Goal: Information Seeking & Learning: Learn about a topic

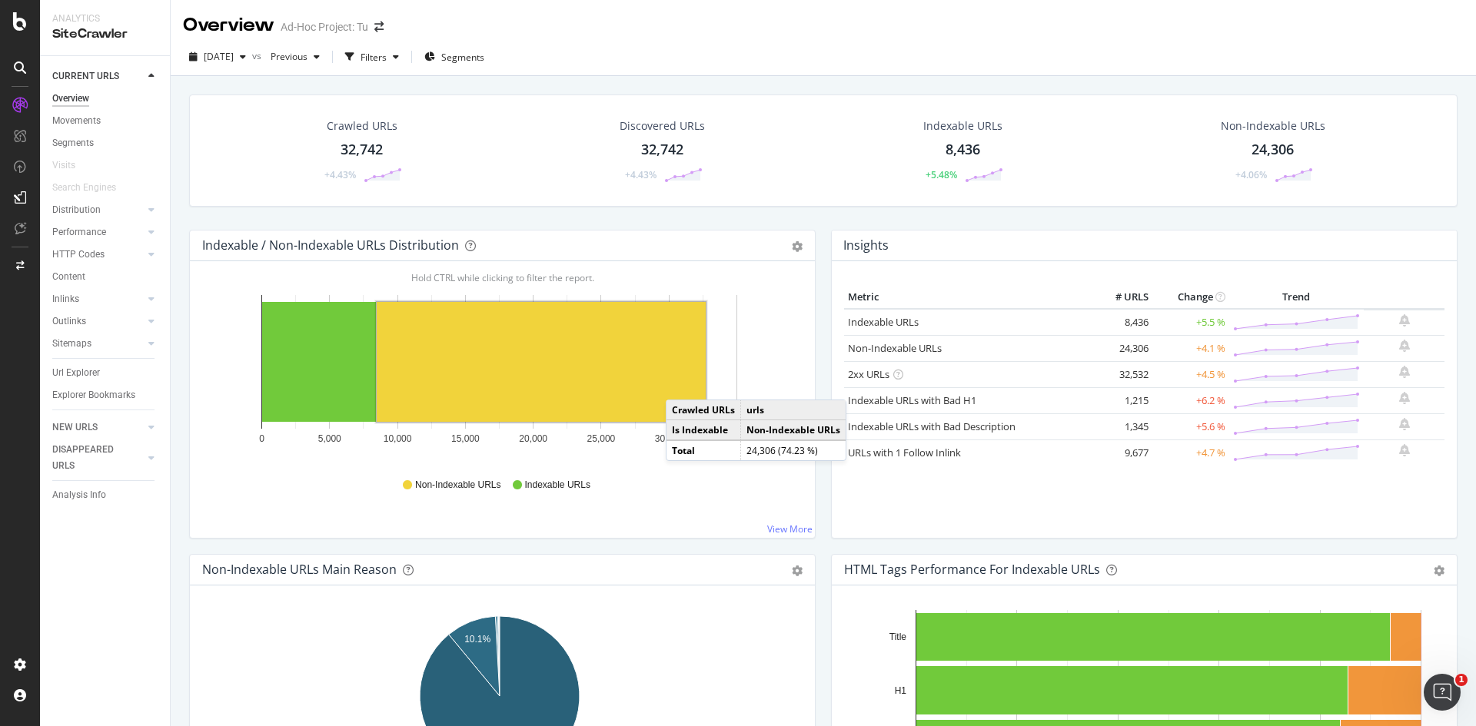
click at [633, 221] on div "Crawled URLs 32,742 +4.43% Discovered URLs 32,742 +4.43% Indexable URLs 8,436 +…" at bounding box center [823, 162] width 1284 height 135
drag, startPoint x: 624, startPoint y: 195, endPoint x: 568, endPoint y: 202, distance: 56.5
click at [568, 202] on div "Crawled URLs 32,742 +4.43% Discovered URLs 32,742 +4.43% Indexable URLs 8,436 +…" at bounding box center [823, 151] width 1268 height 112
click at [867, 324] on link "Indexable URLs" at bounding box center [883, 322] width 71 height 14
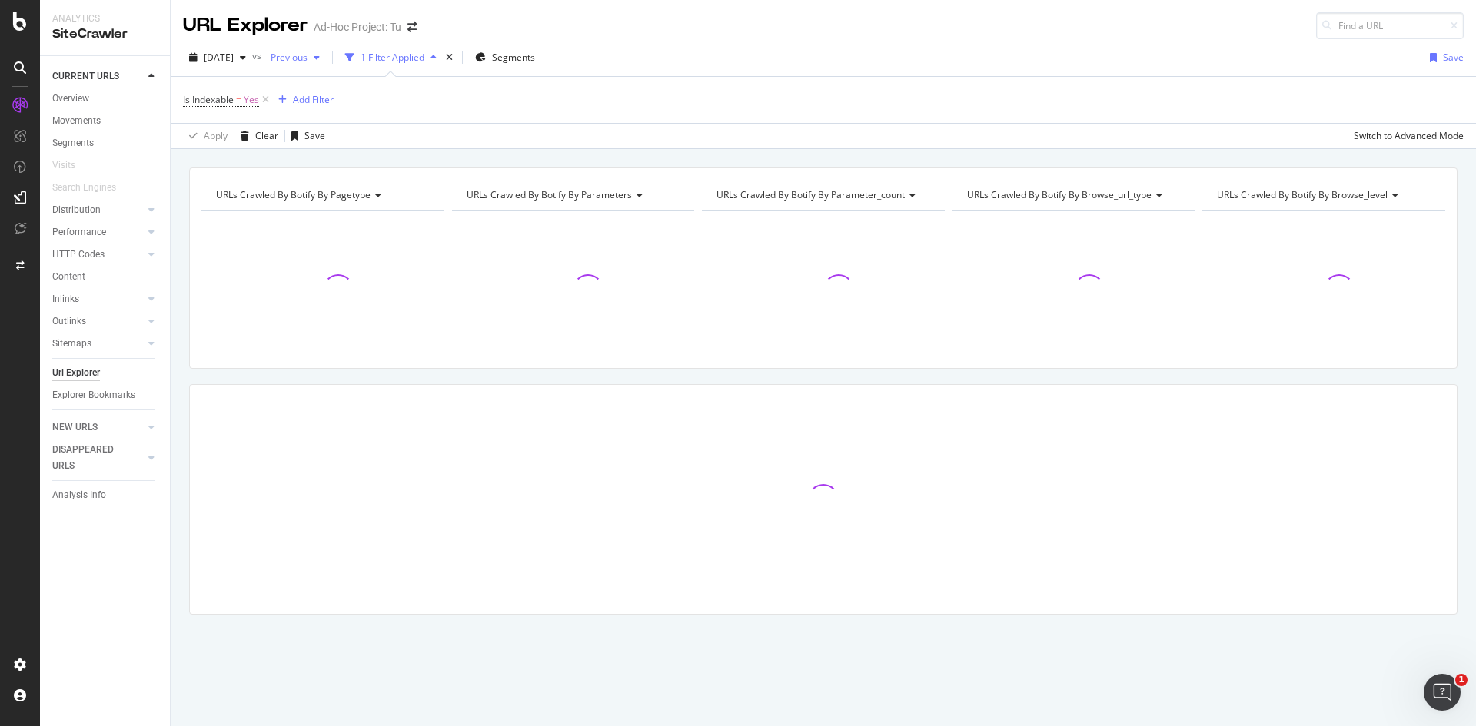
click at [307, 63] on span "Previous" at bounding box center [285, 57] width 43 height 13
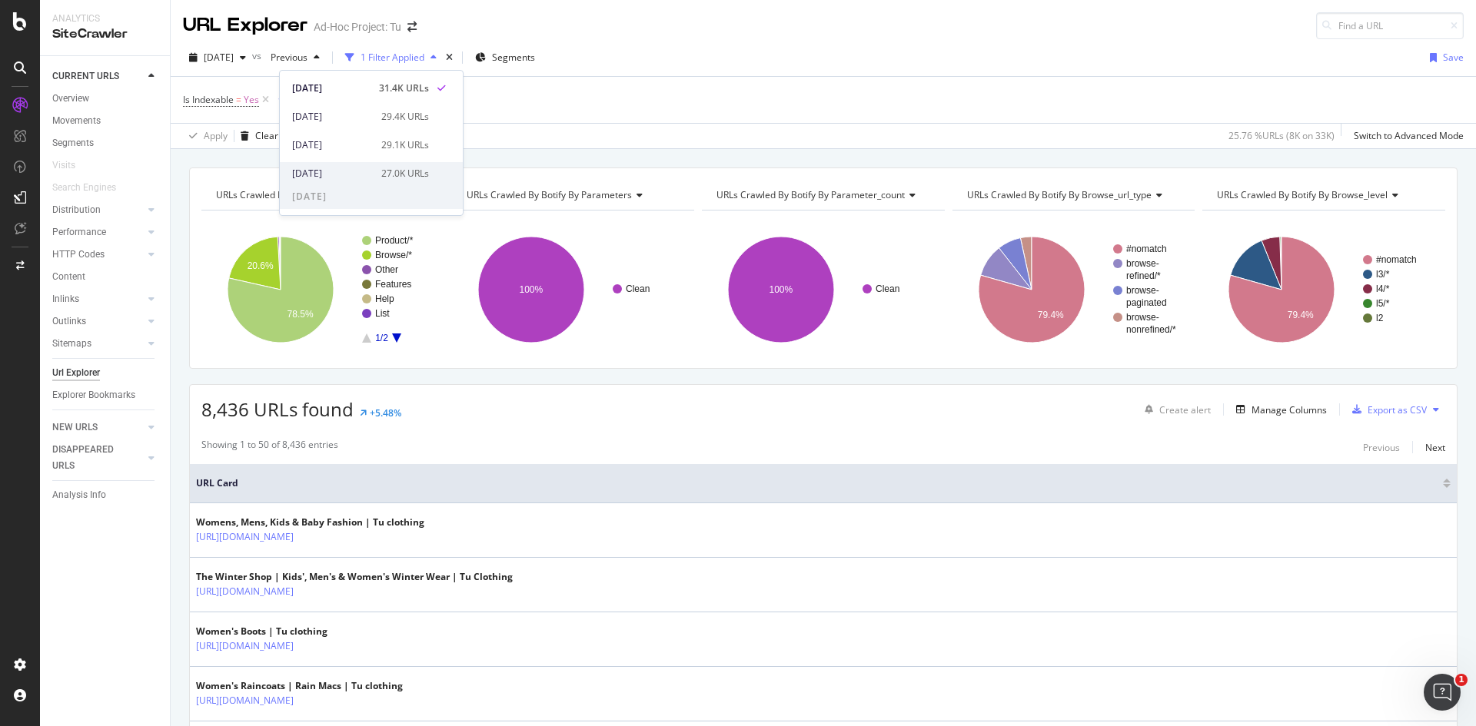
click at [432, 170] on span at bounding box center [441, 174] width 18 height 18
click at [893, 151] on div "URLs Crawled By Botify By pagetype Chart (by Value) Table Expand Export as CSV …" at bounding box center [823, 167] width 1305 height 37
click at [301, 58] on span "[DATE]" at bounding box center [282, 57] width 36 height 13
click at [601, 129] on div "Apply Clear Save 25.76 % URLs ( 8K on 33K ) Switch to Advanced Mode" at bounding box center [823, 135] width 1305 height 25
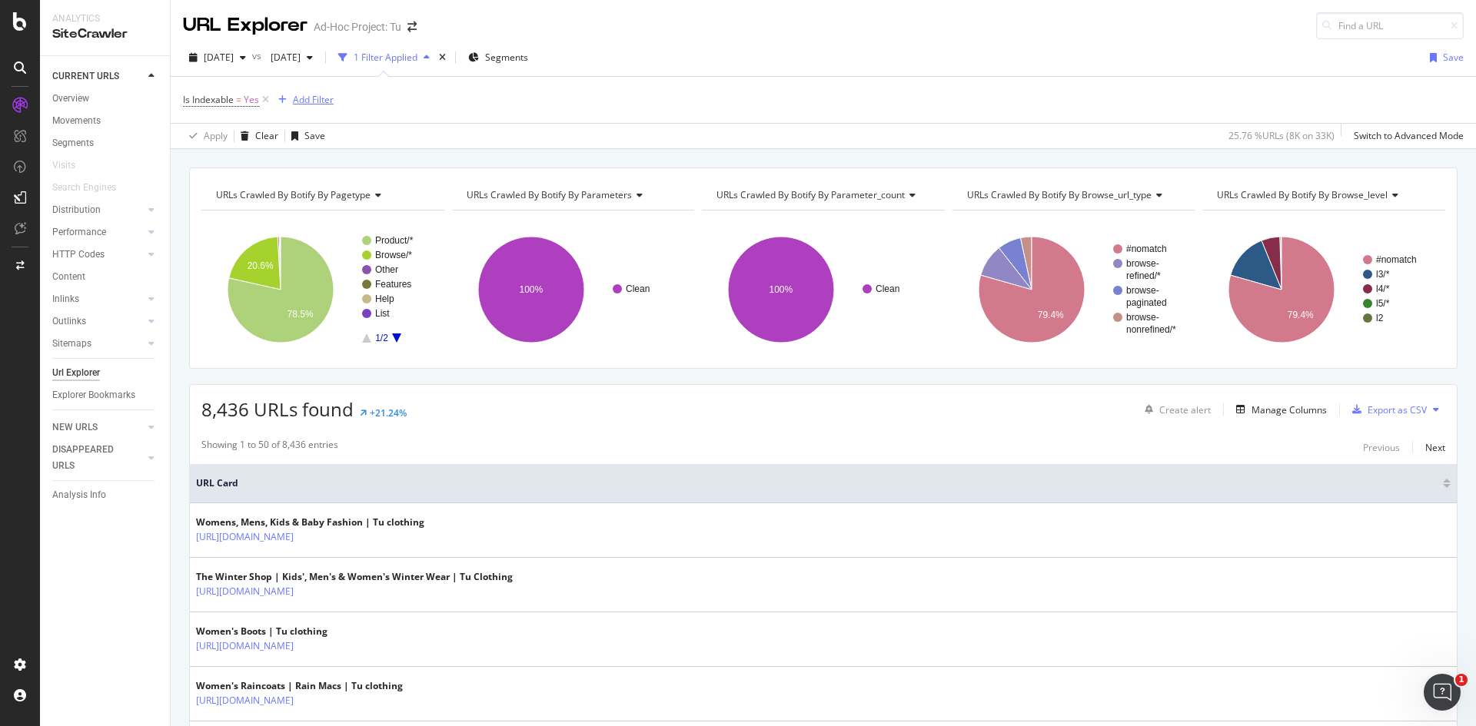
click at [326, 98] on div "Add Filter" at bounding box center [313, 99] width 41 height 13
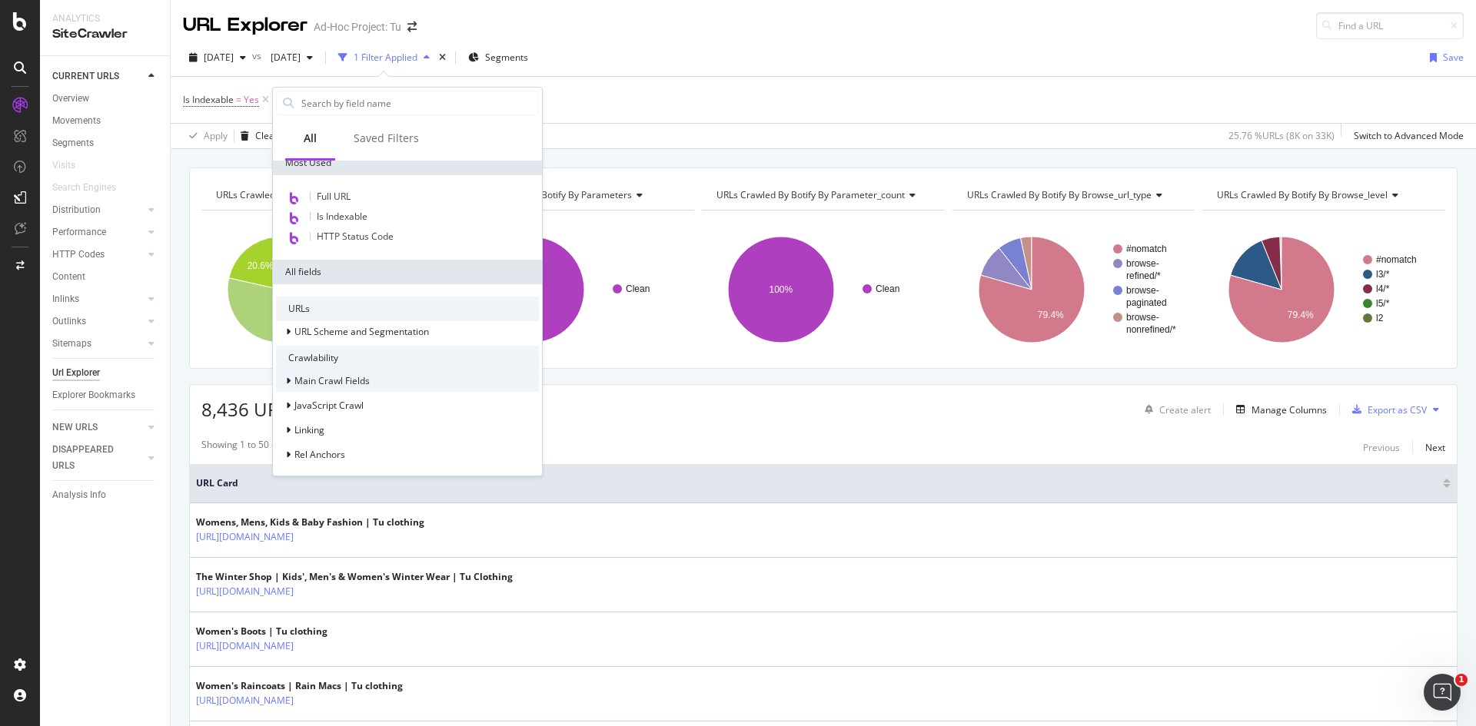
scroll to position [0, 0]
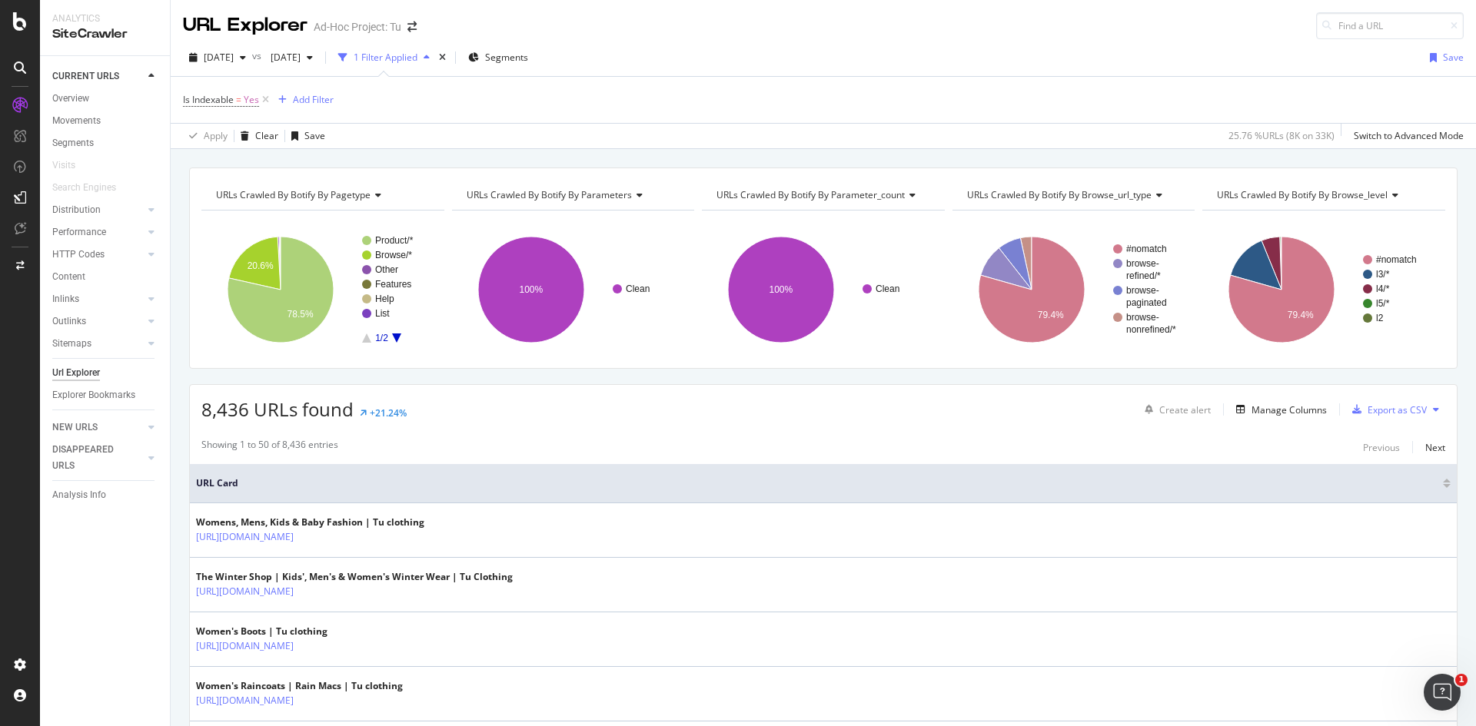
click at [594, 124] on div "Apply Clear Save 25.76 % URLs ( 8K on 33K ) Switch to Advanced Mode" at bounding box center [823, 135] width 1305 height 25
click at [1272, 405] on div "Manage Columns" at bounding box center [1288, 410] width 75 height 13
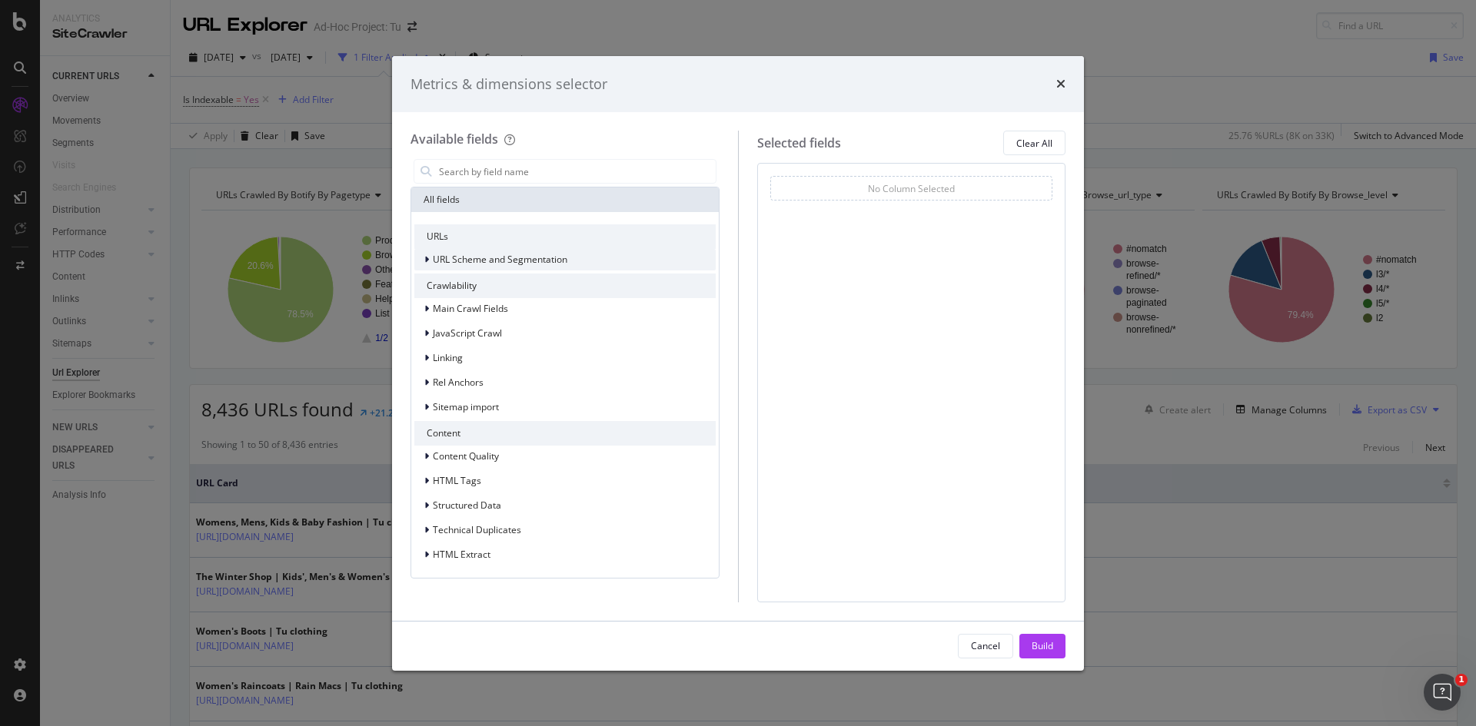
click at [442, 259] on span "URL Scheme and Segmentation" at bounding box center [500, 259] width 135 height 13
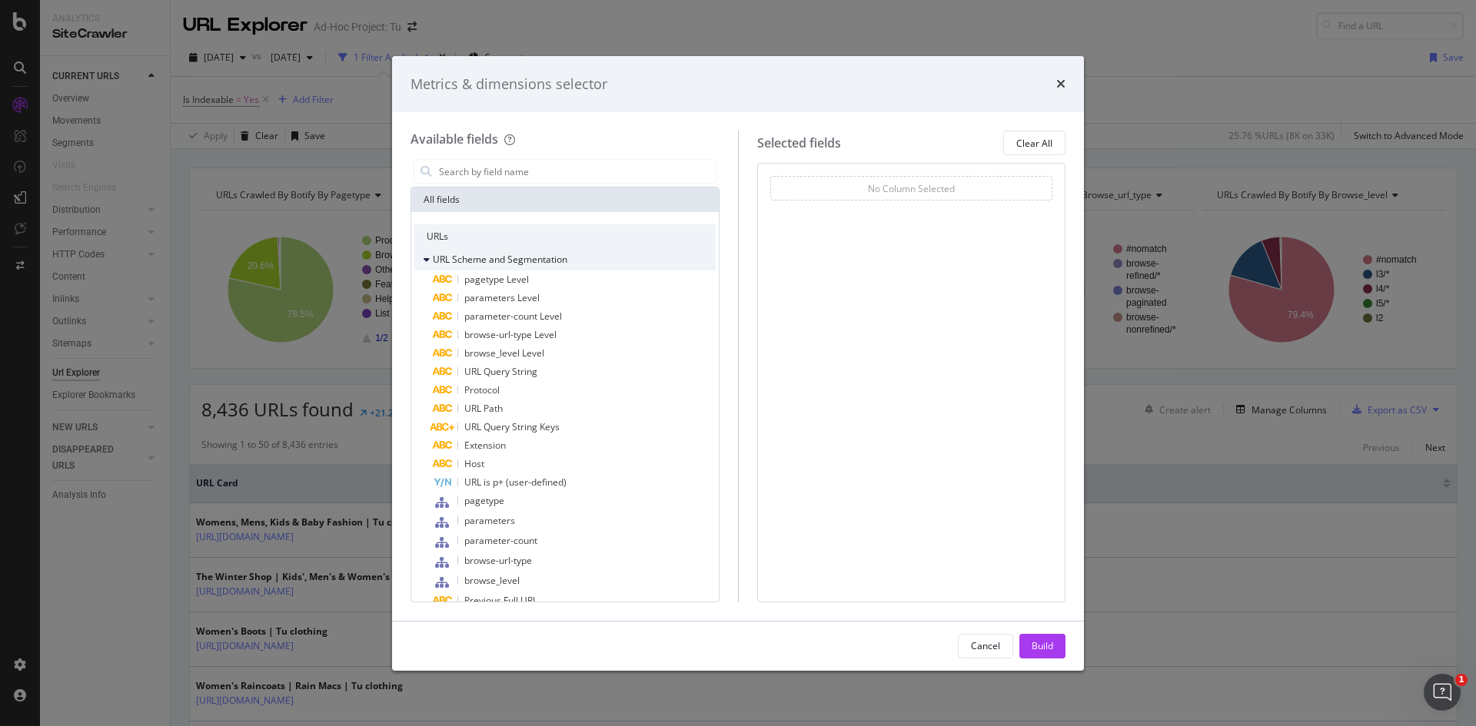
drag, startPoint x: 442, startPoint y: 259, endPoint x: 429, endPoint y: 259, distance: 13.1
click at [429, 259] on icon "modal" at bounding box center [427, 259] width 6 height 9
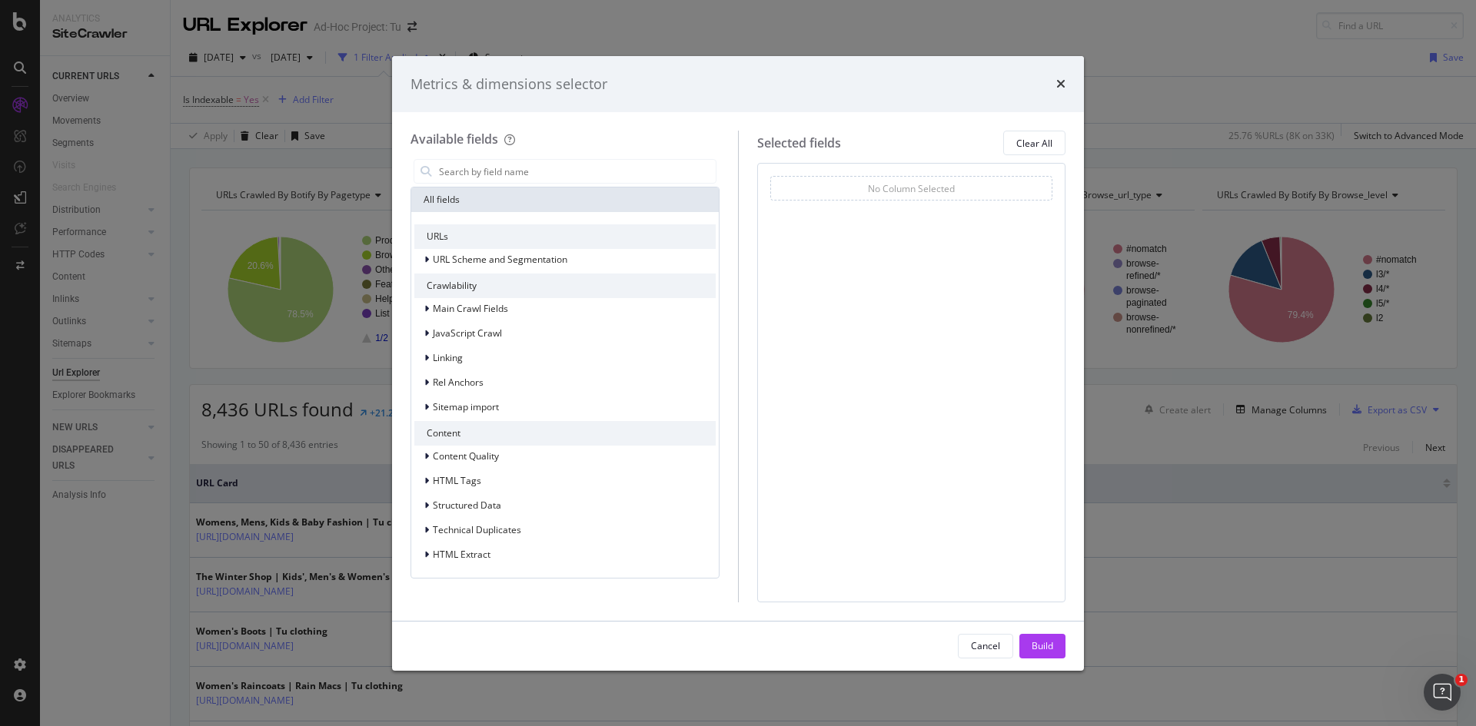
click at [1052, 84] on div "Metrics & dimensions selector" at bounding box center [738, 85] width 655 height 20
click at [1057, 81] on icon "times" at bounding box center [1060, 84] width 9 height 12
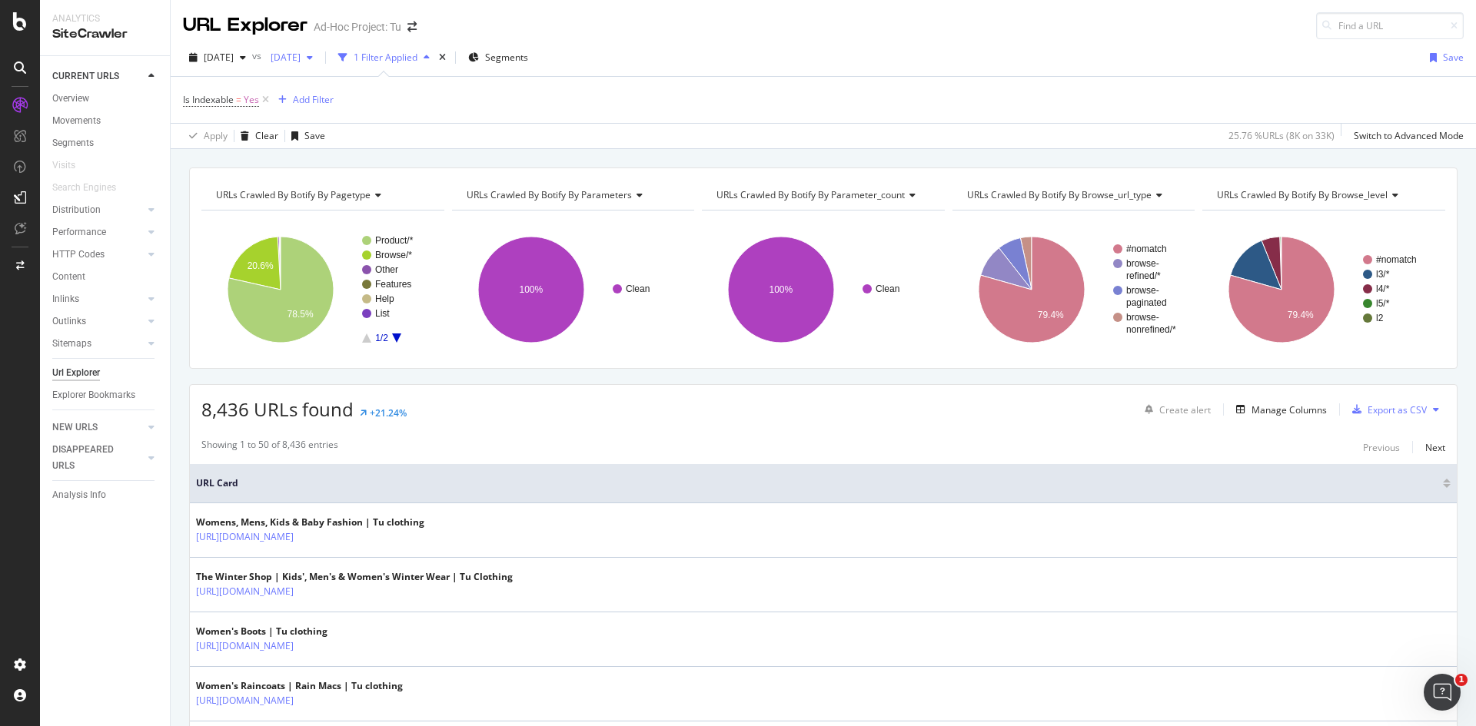
click at [301, 56] on span "[DATE]" at bounding box center [282, 57] width 36 height 13
click at [301, 58] on span "[DATE]" at bounding box center [282, 57] width 36 height 13
click at [435, 88] on span at bounding box center [441, 88] width 18 height 18
click at [326, 61] on div "button" at bounding box center [316, 57] width 18 height 9
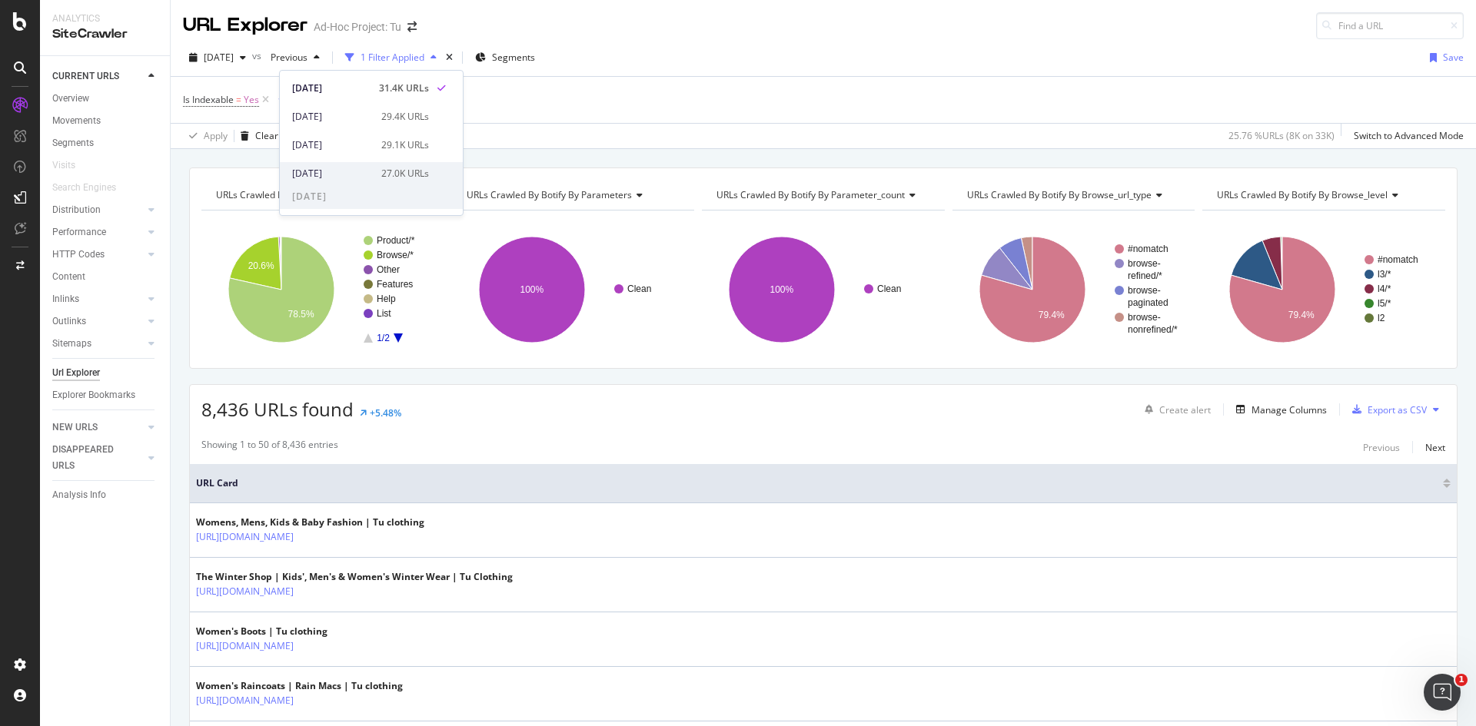
click at [394, 171] on div "27.0K URLs" at bounding box center [405, 174] width 48 height 14
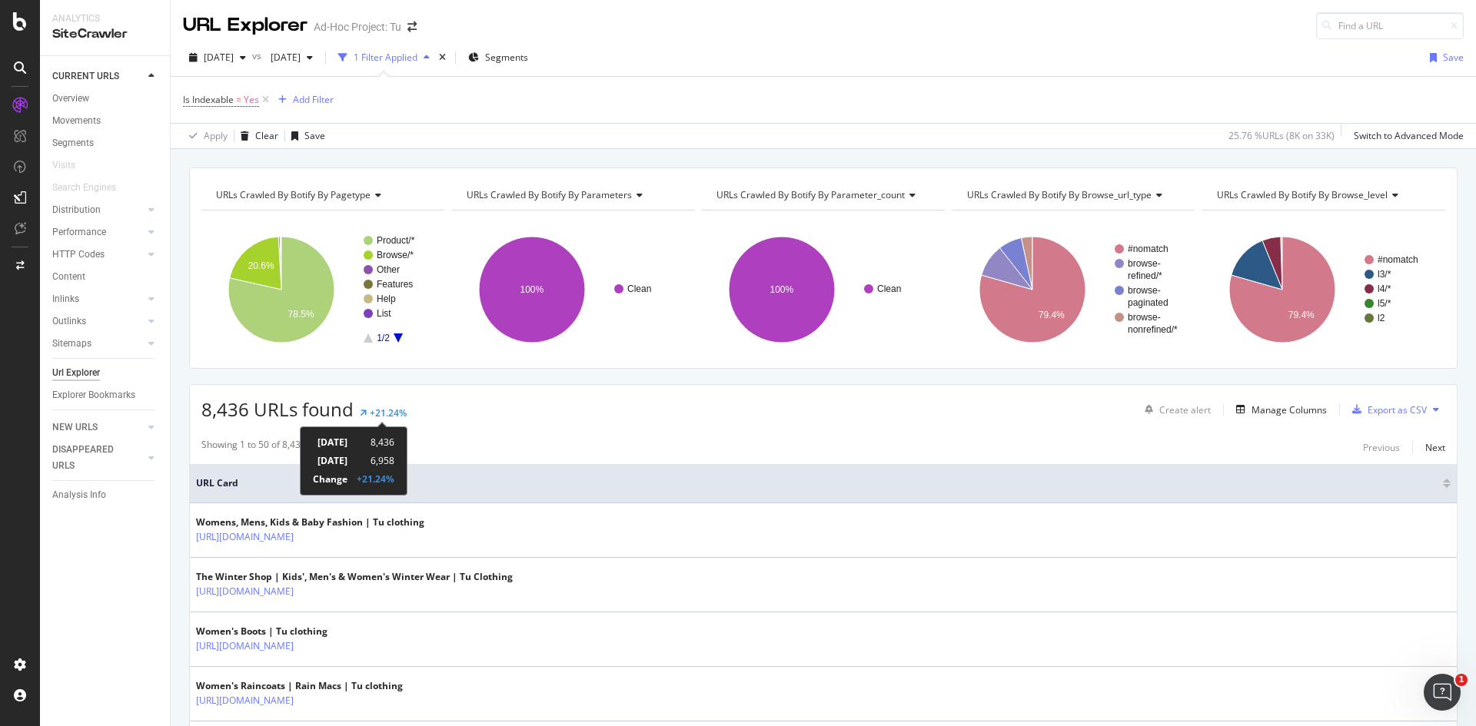
click at [386, 414] on div "+21.24%" at bounding box center [388, 413] width 37 height 13
click at [394, 483] on td "+21.24%" at bounding box center [370, 479] width 47 height 18
drag, startPoint x: 333, startPoint y: 407, endPoint x: 294, endPoint y: 420, distance: 41.3
click at [294, 420] on span "8,436 URLs found" at bounding box center [277, 409] width 152 height 25
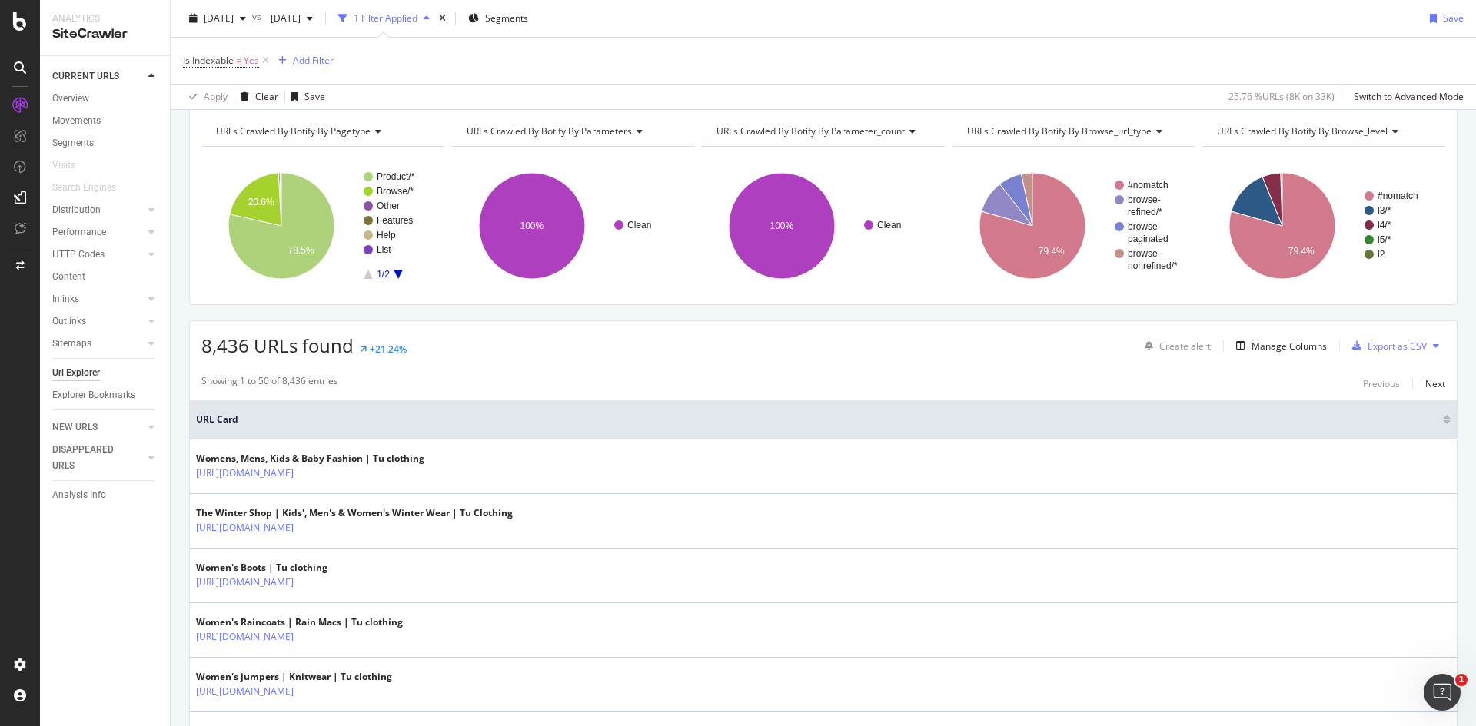
scroll to position [307, 0]
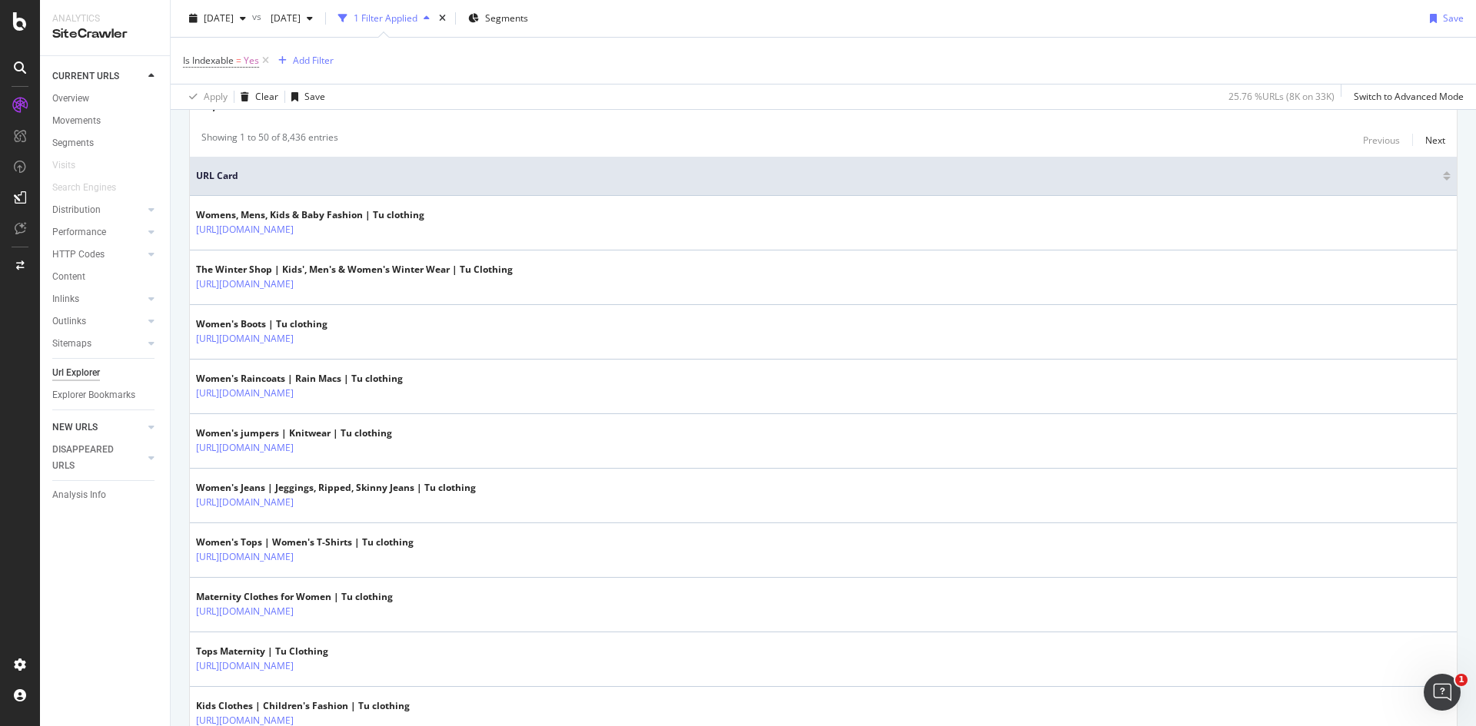
click at [125, 420] on link "NEW URLS" at bounding box center [97, 428] width 91 height 16
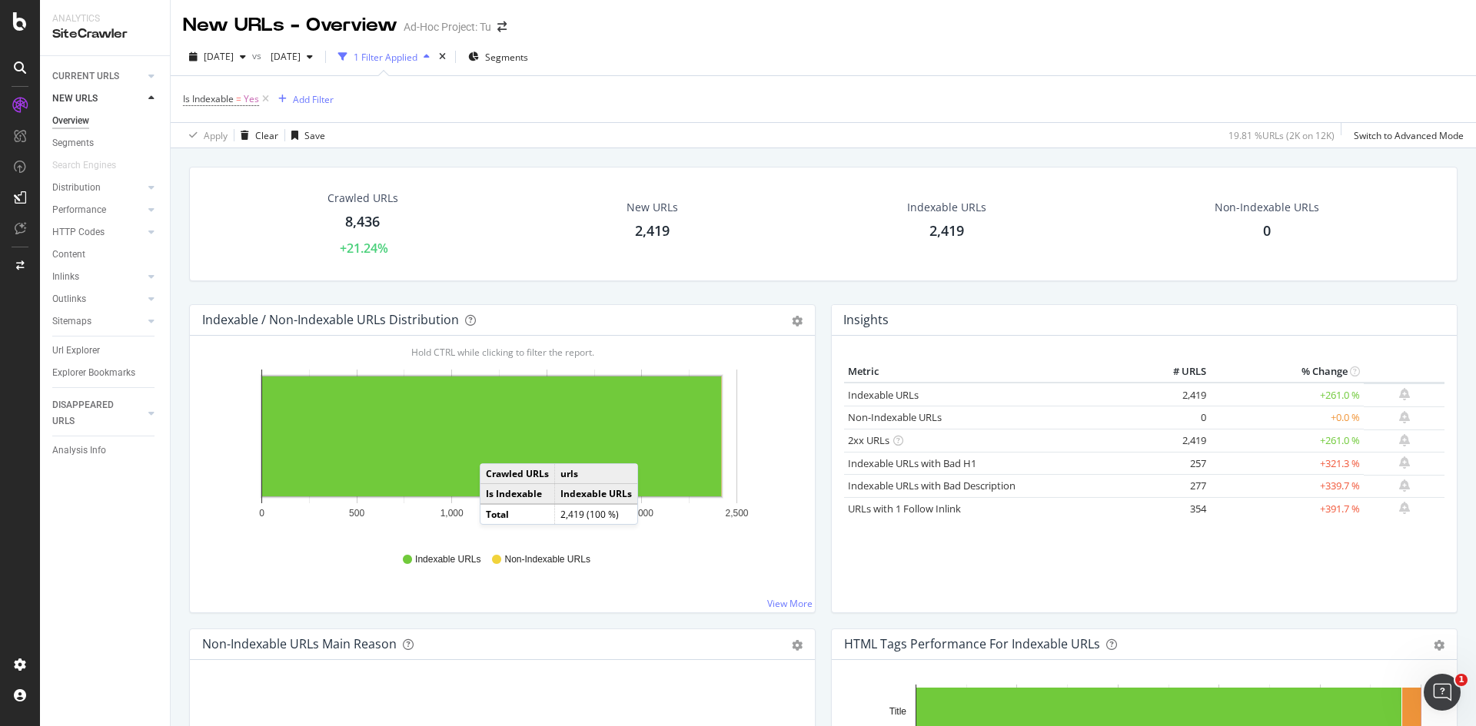
click at [496, 448] on rect "A chart." at bounding box center [491, 437] width 459 height 120
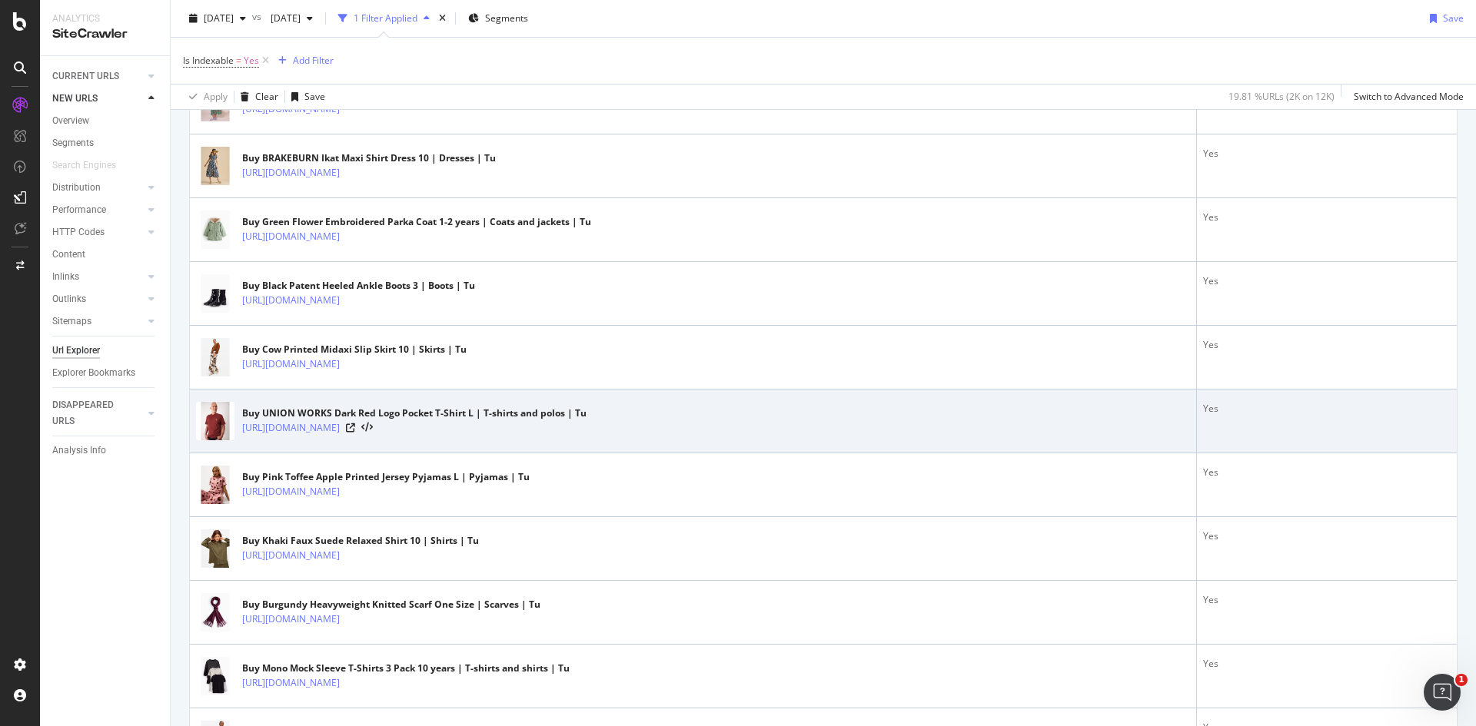
scroll to position [461, 0]
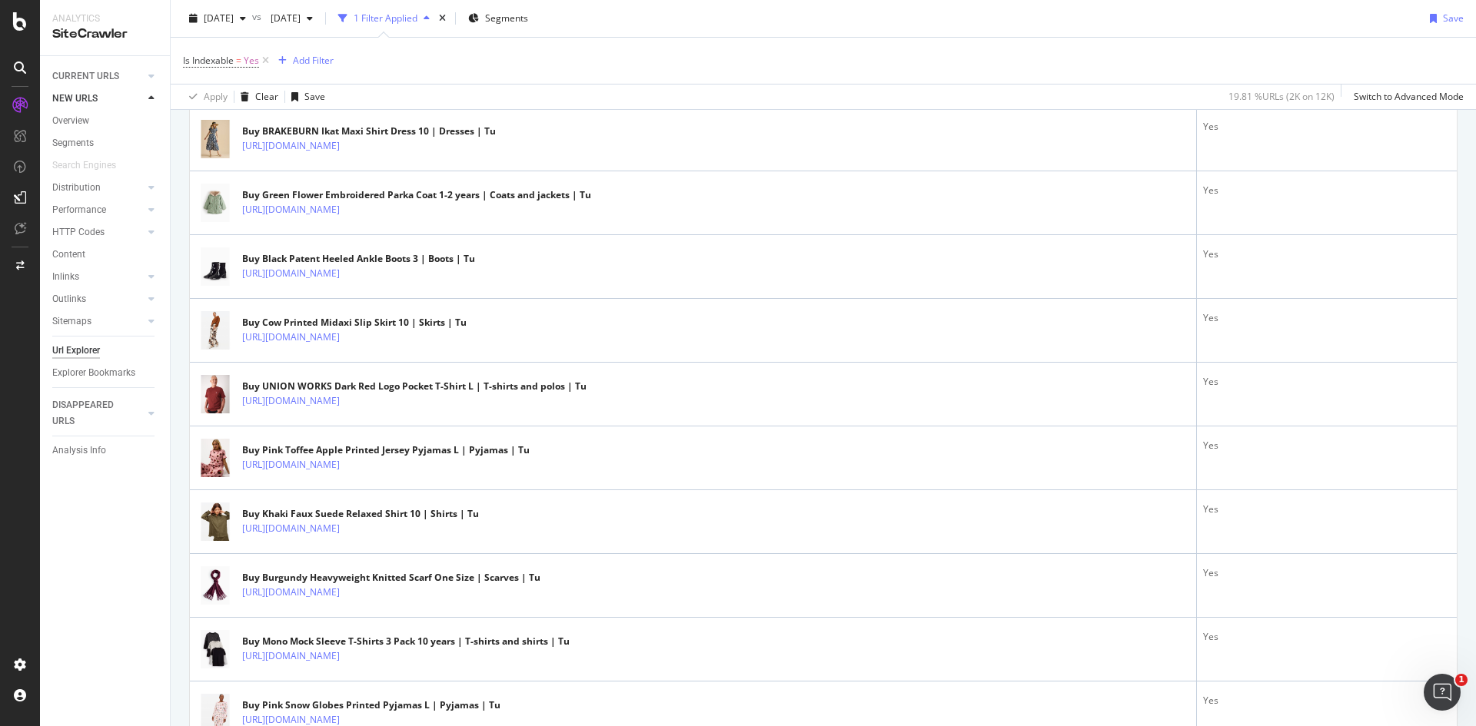
drag, startPoint x: 638, startPoint y: 451, endPoint x: 184, endPoint y: 452, distance: 454.3
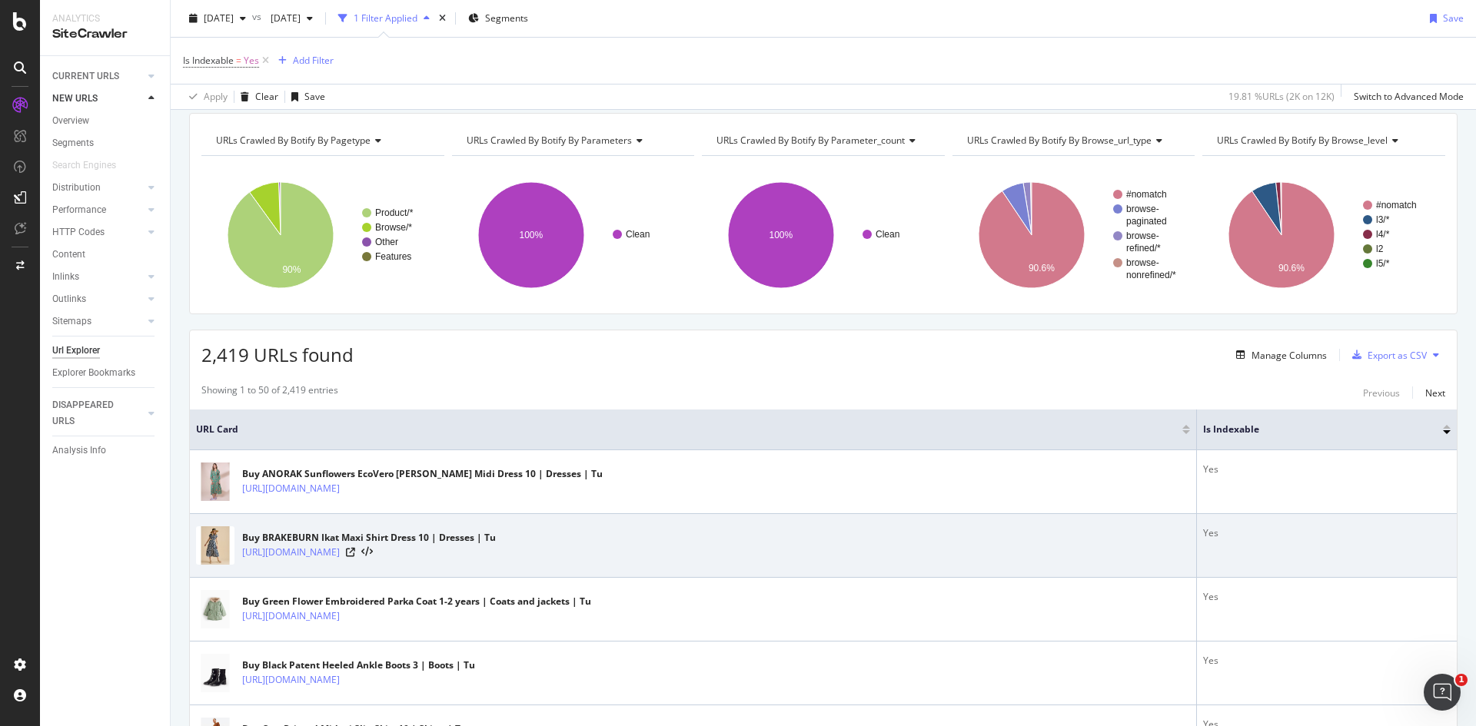
scroll to position [0, 0]
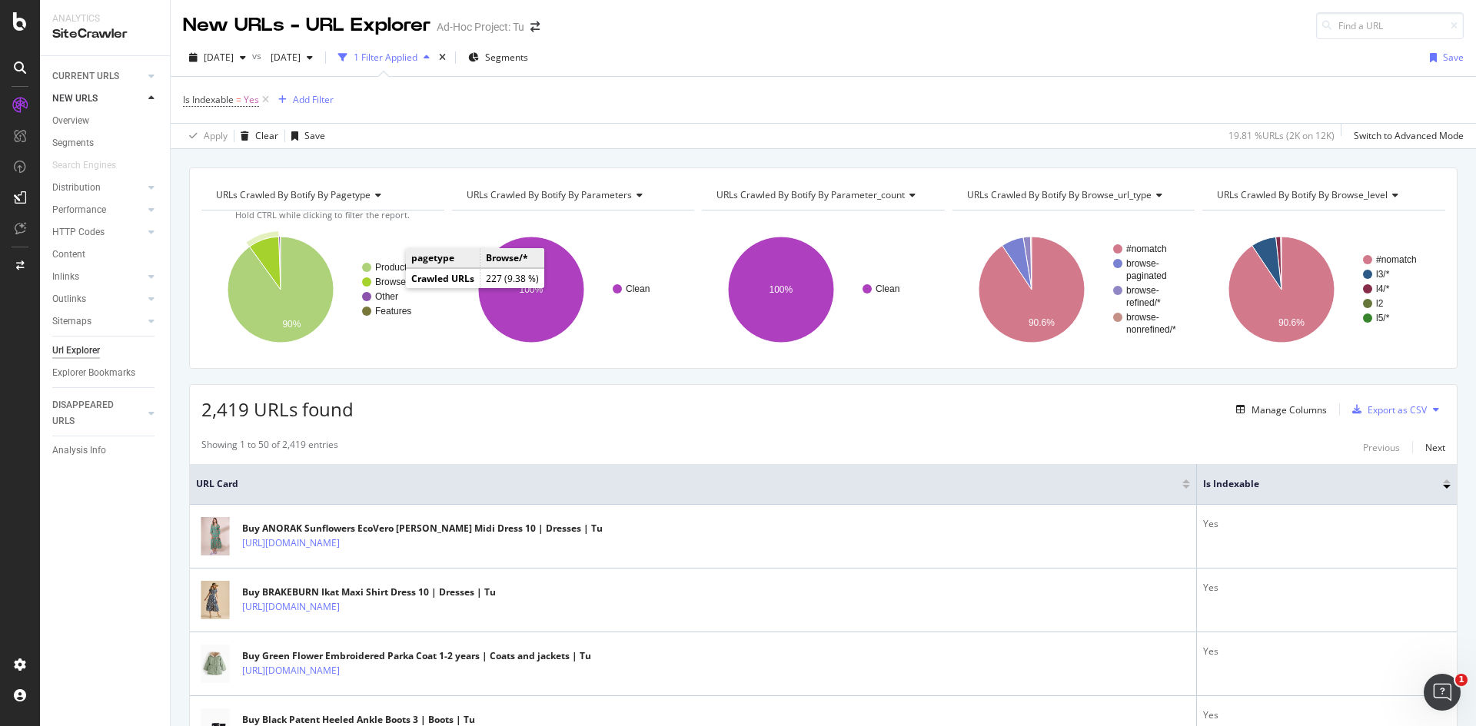
click at [390, 284] on text "Browse/*" at bounding box center [393, 282] width 37 height 11
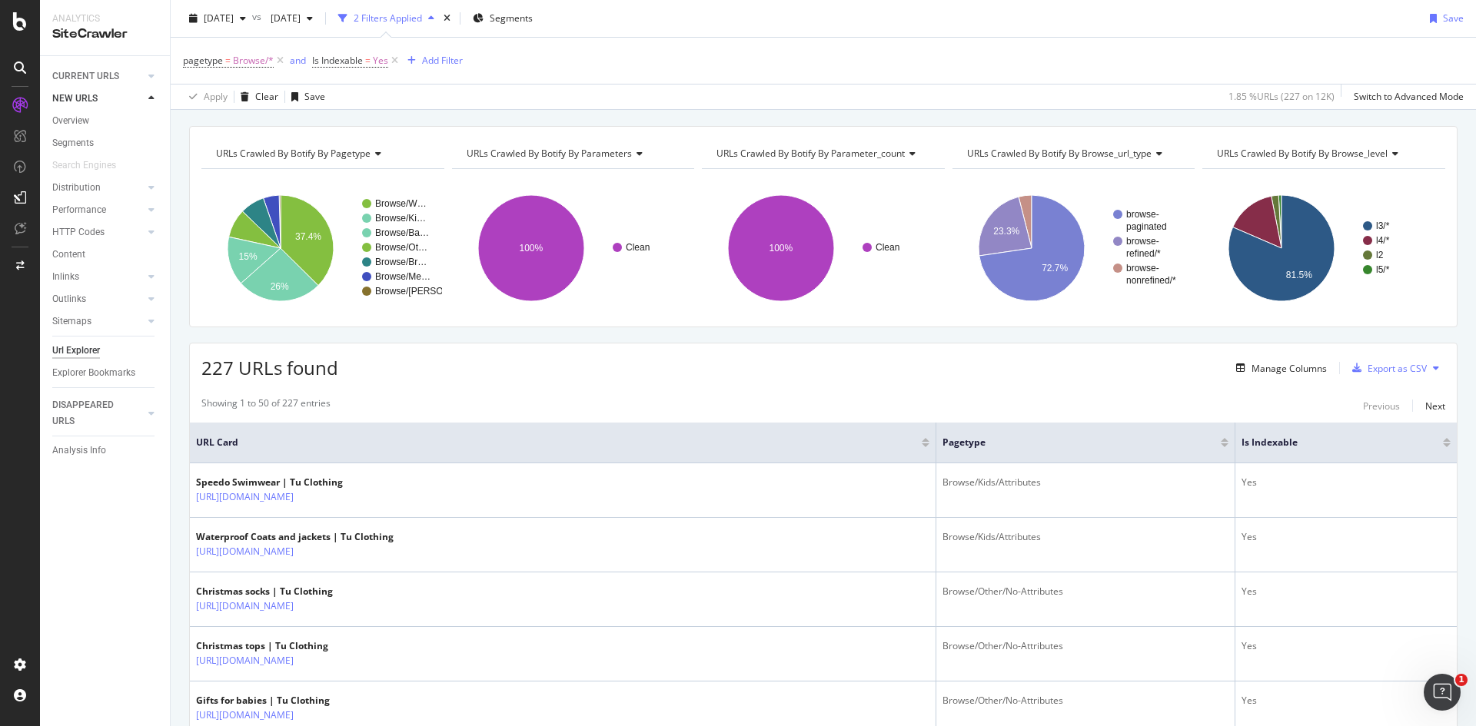
scroll to position [77, 0]
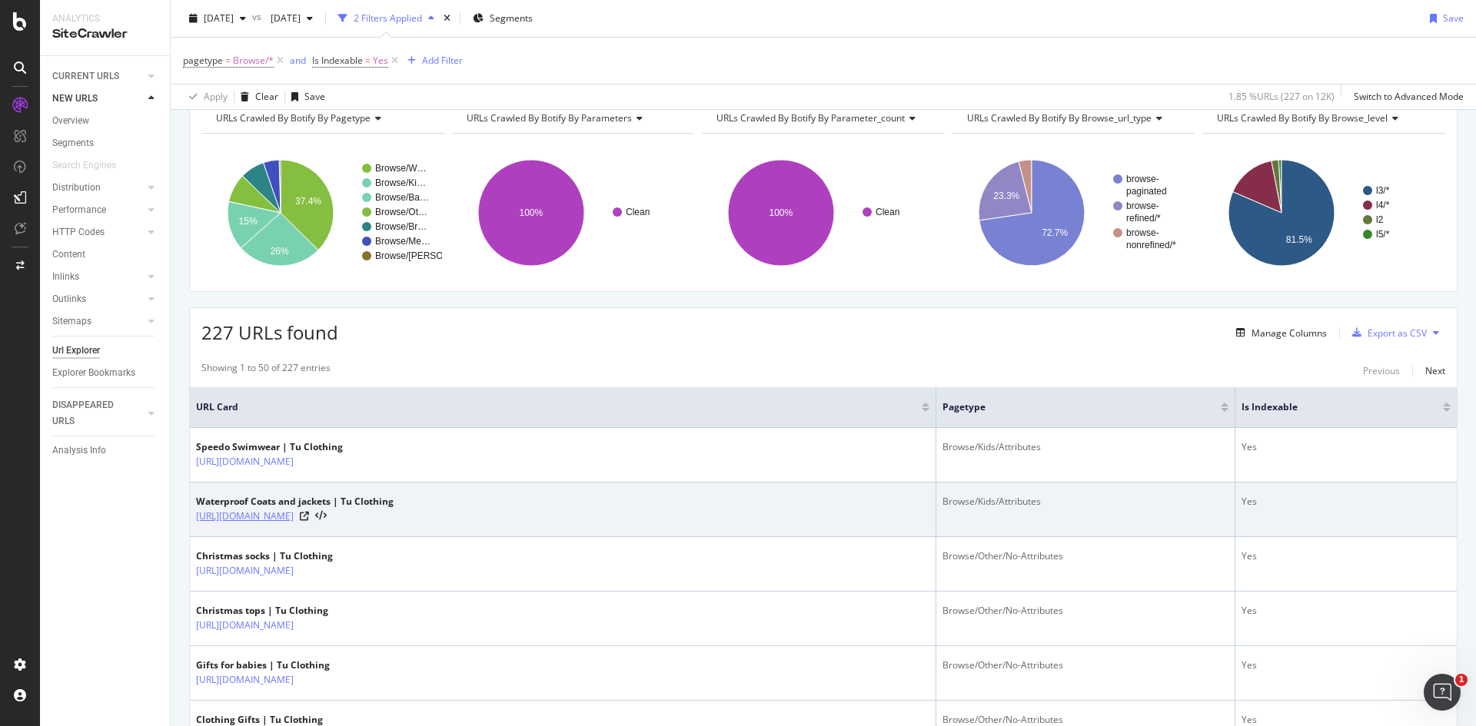
click at [294, 515] on link "[URL][DOMAIN_NAME]" at bounding box center [245, 516] width 98 height 15
click at [309, 517] on icon at bounding box center [304, 516] width 9 height 9
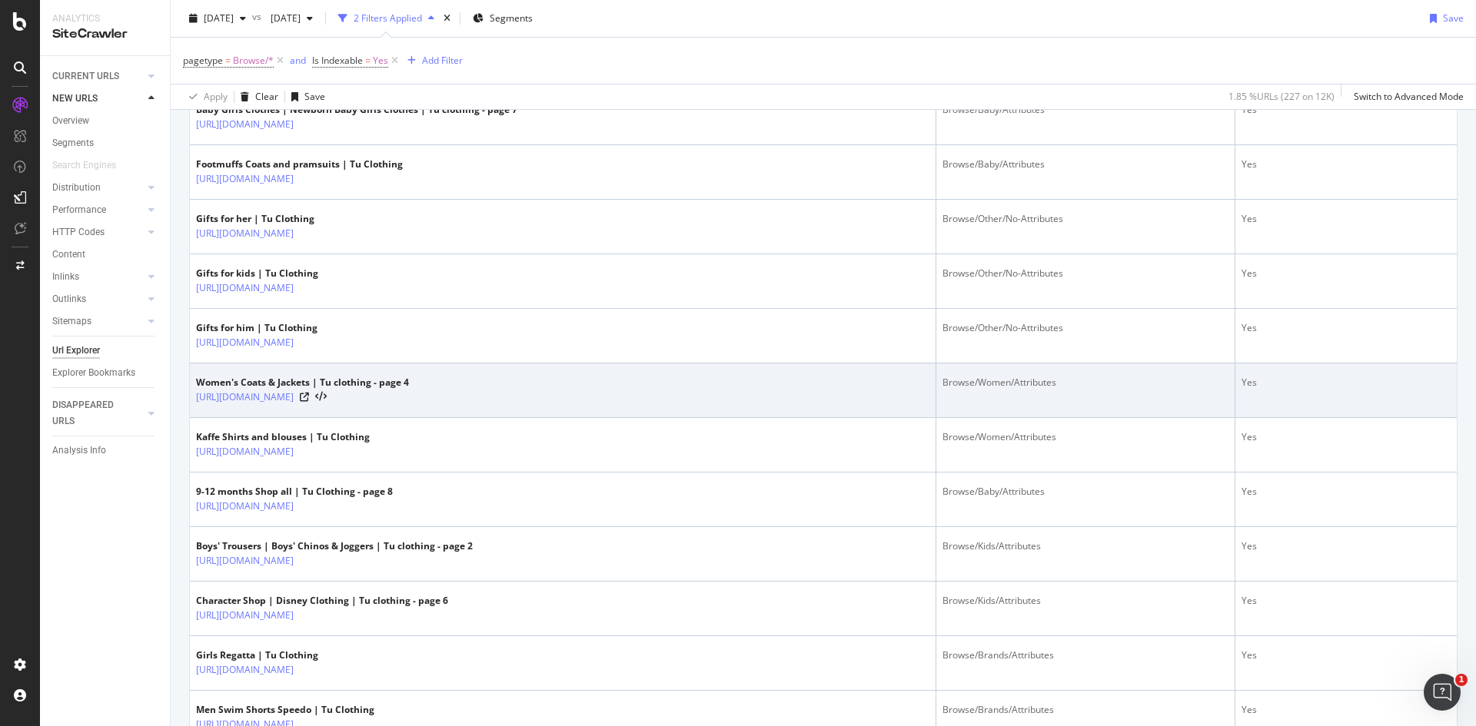
scroll to position [769, 0]
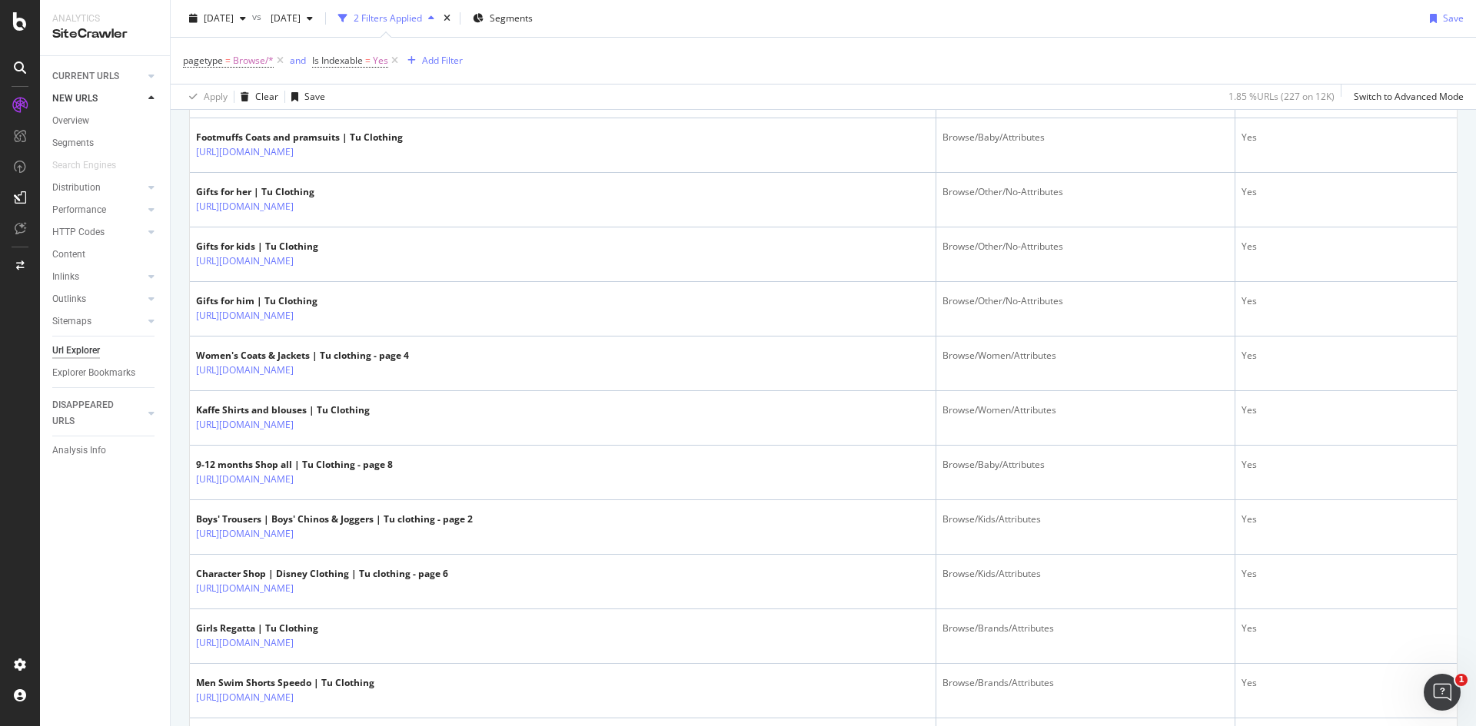
drag, startPoint x: 612, startPoint y: 424, endPoint x: 173, endPoint y: 563, distance: 460.5
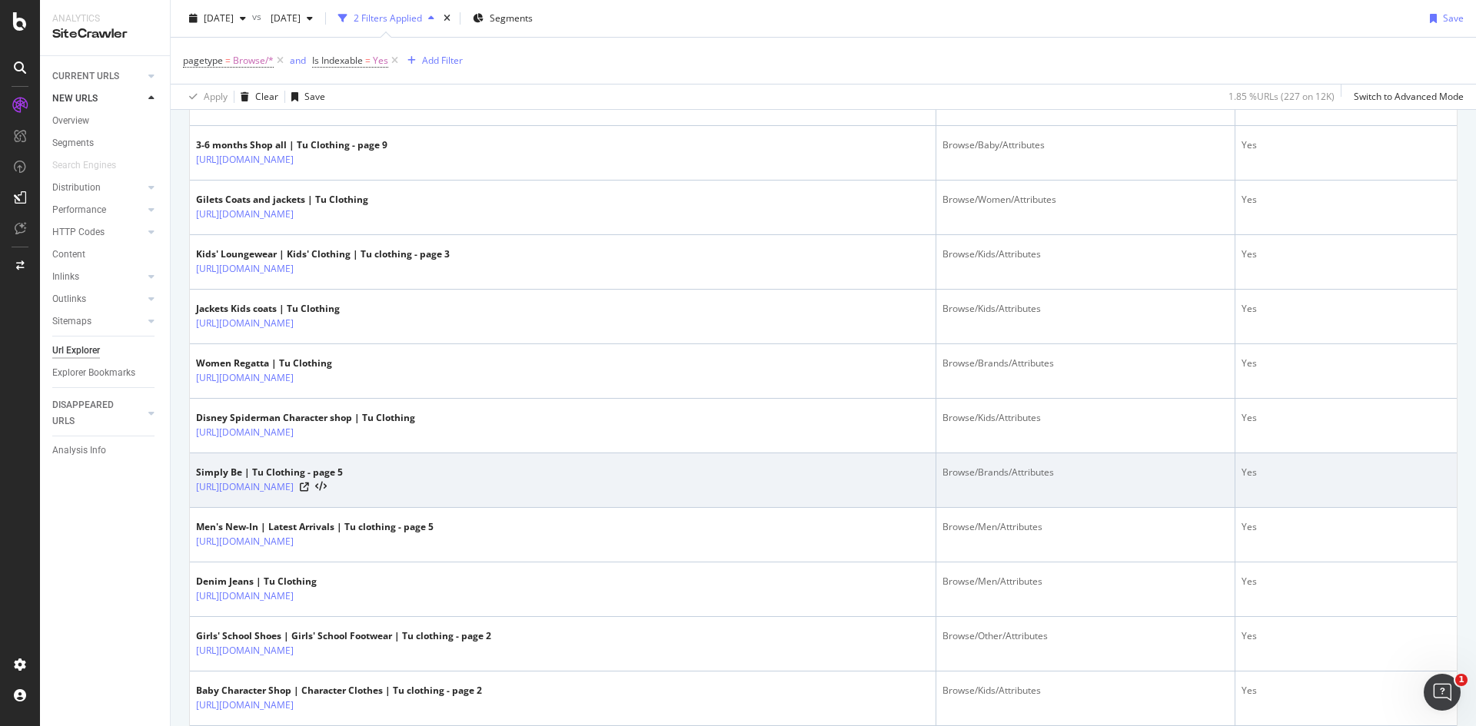
scroll to position [1614, 0]
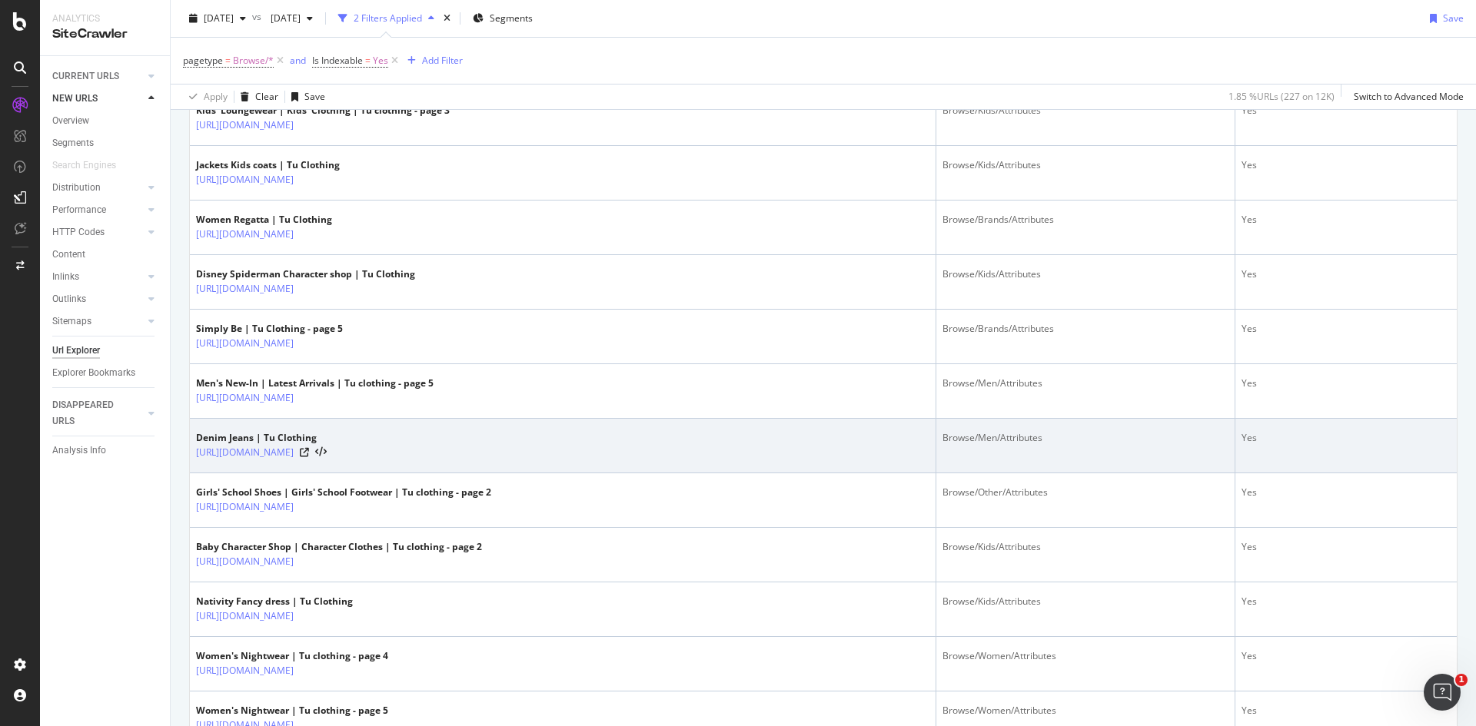
drag, startPoint x: 329, startPoint y: 486, endPoint x: 344, endPoint y: 468, distance: 23.4
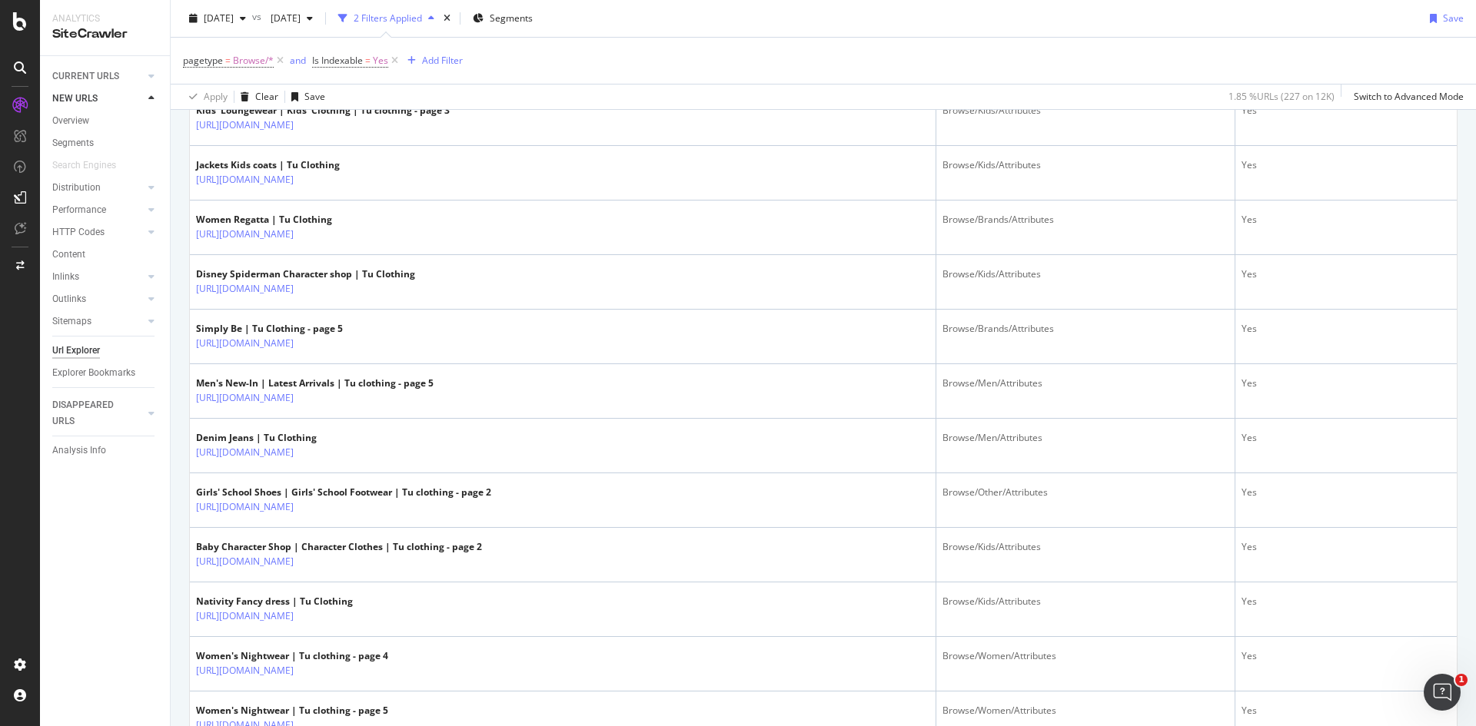
drag, startPoint x: 344, startPoint y: 468, endPoint x: 175, endPoint y: 461, distance: 170.0
click at [175, 461] on div "URLs Crawled By Botify By pagetype Chart (by Value) Table Expand Export as CSV …" at bounding box center [823, 130] width 1305 height 3155
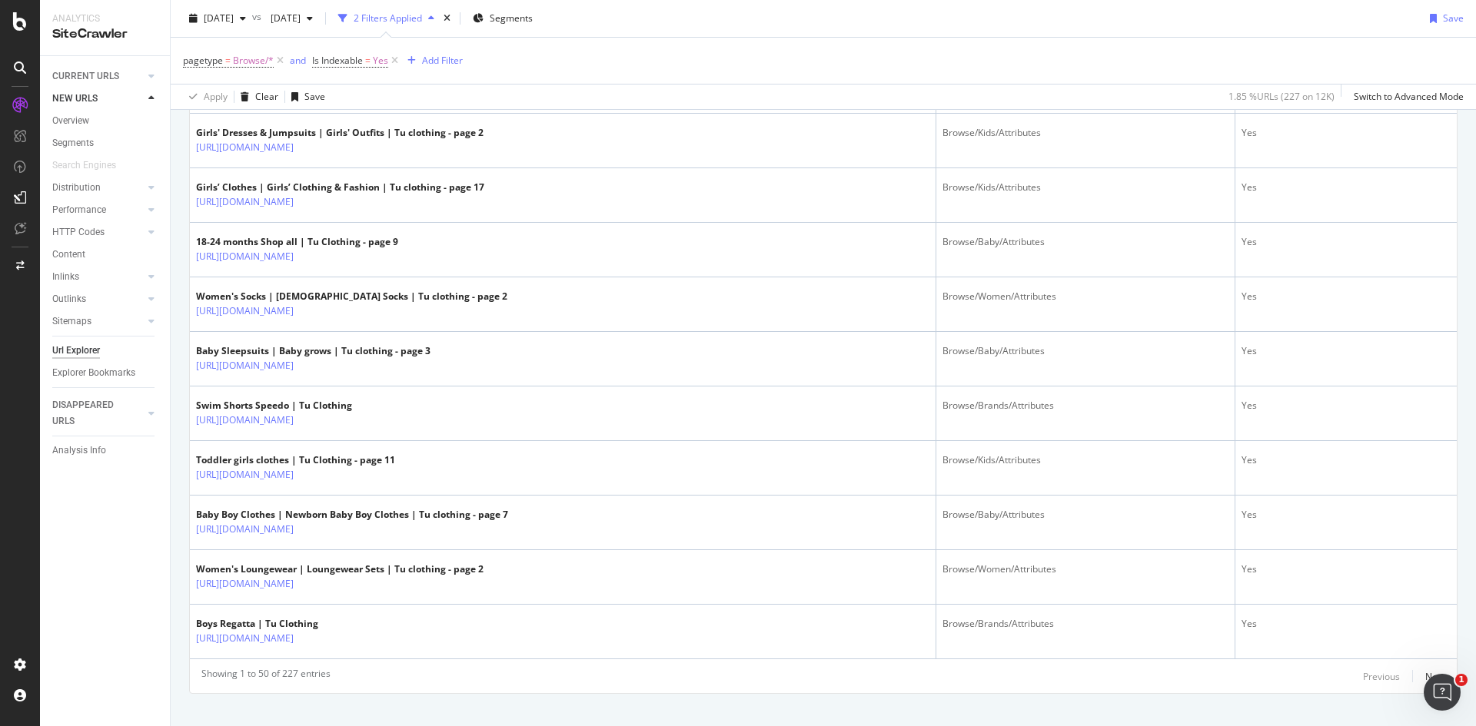
scroll to position [2596, 0]
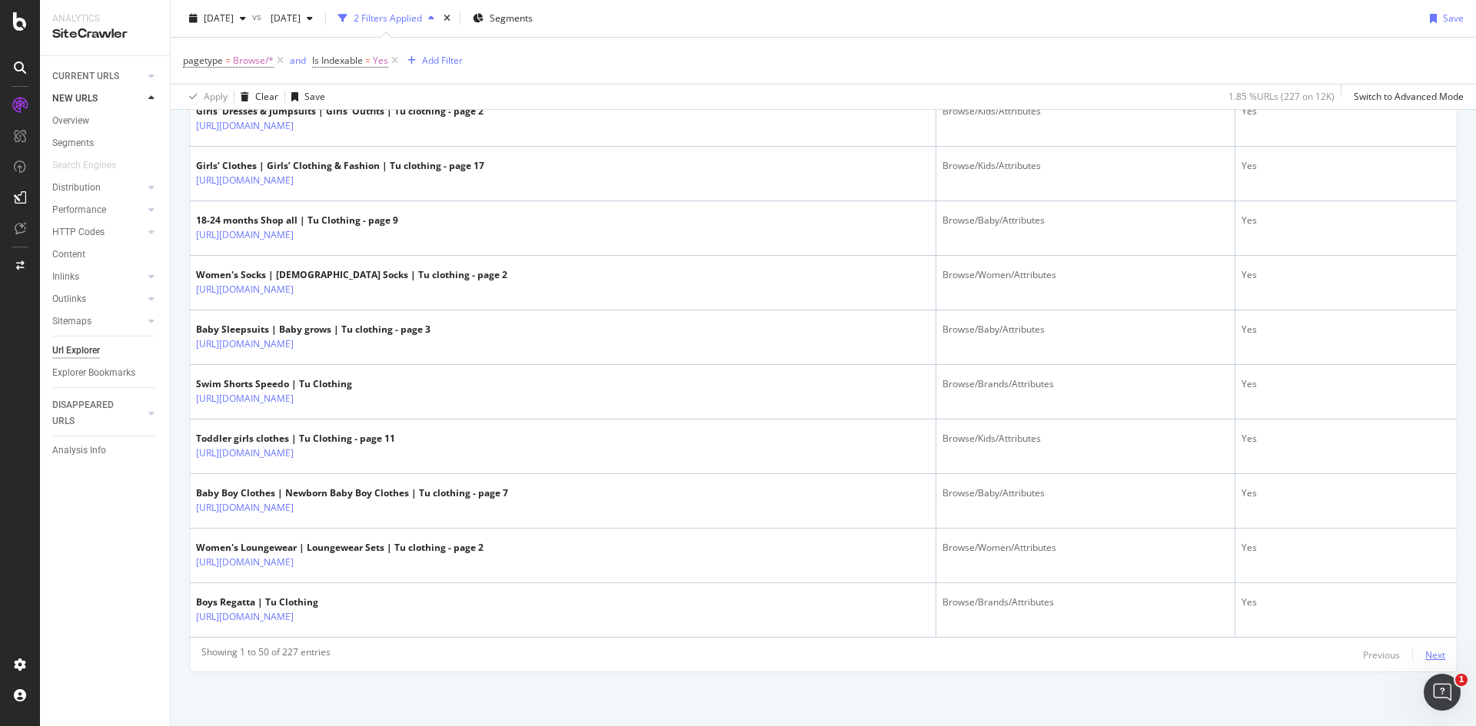
click at [1425, 650] on div "Next" at bounding box center [1435, 655] width 20 height 13
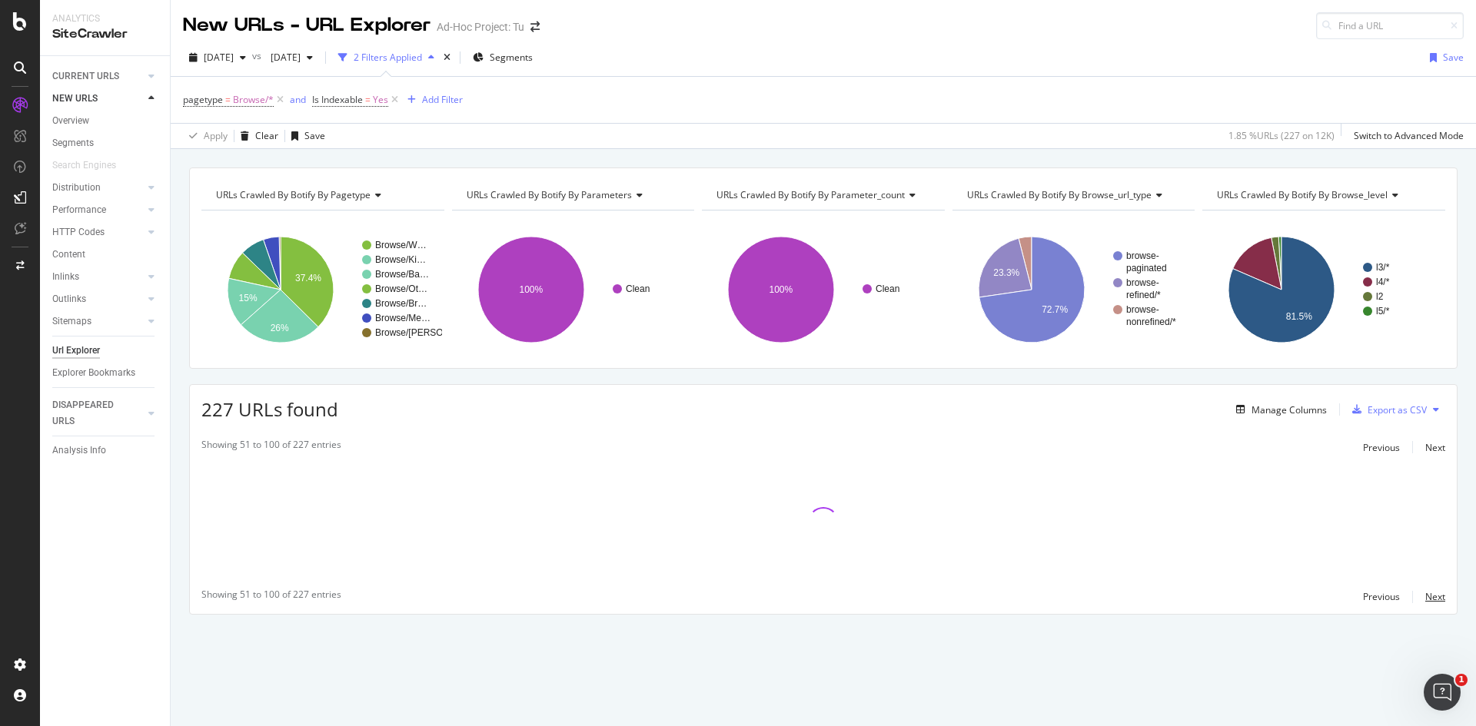
scroll to position [0, 0]
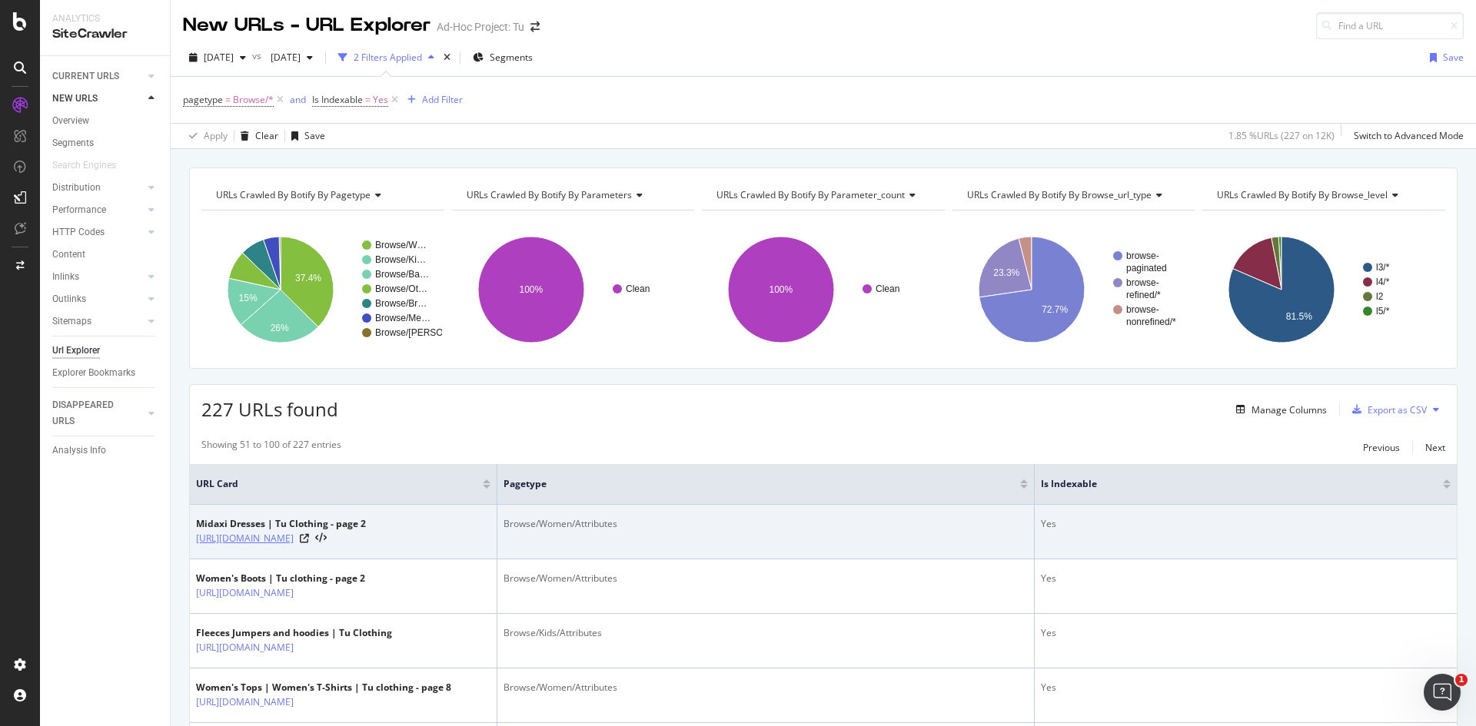
click at [294, 541] on link "[URL][DOMAIN_NAME]" at bounding box center [245, 538] width 98 height 15
click at [309, 543] on icon at bounding box center [304, 538] width 9 height 9
